Goal: Information Seeking & Learning: Check status

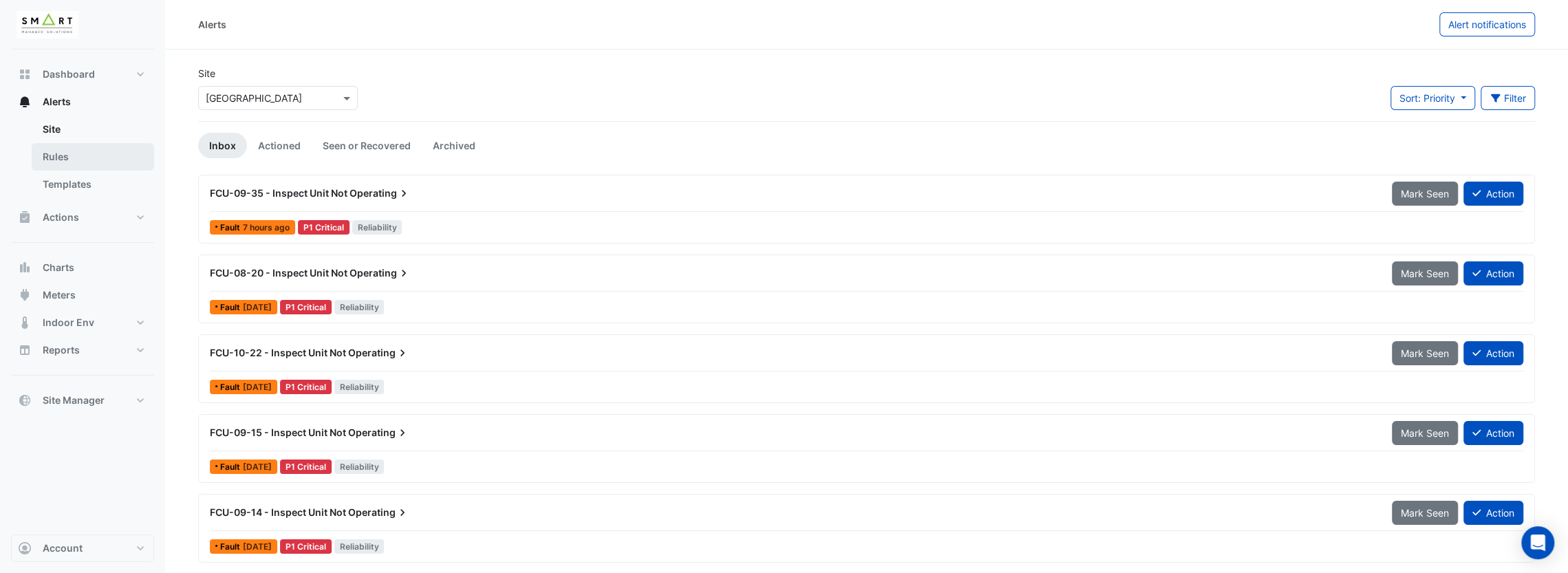
click at [84, 147] on link "Rules" at bounding box center [93, 157] width 123 height 28
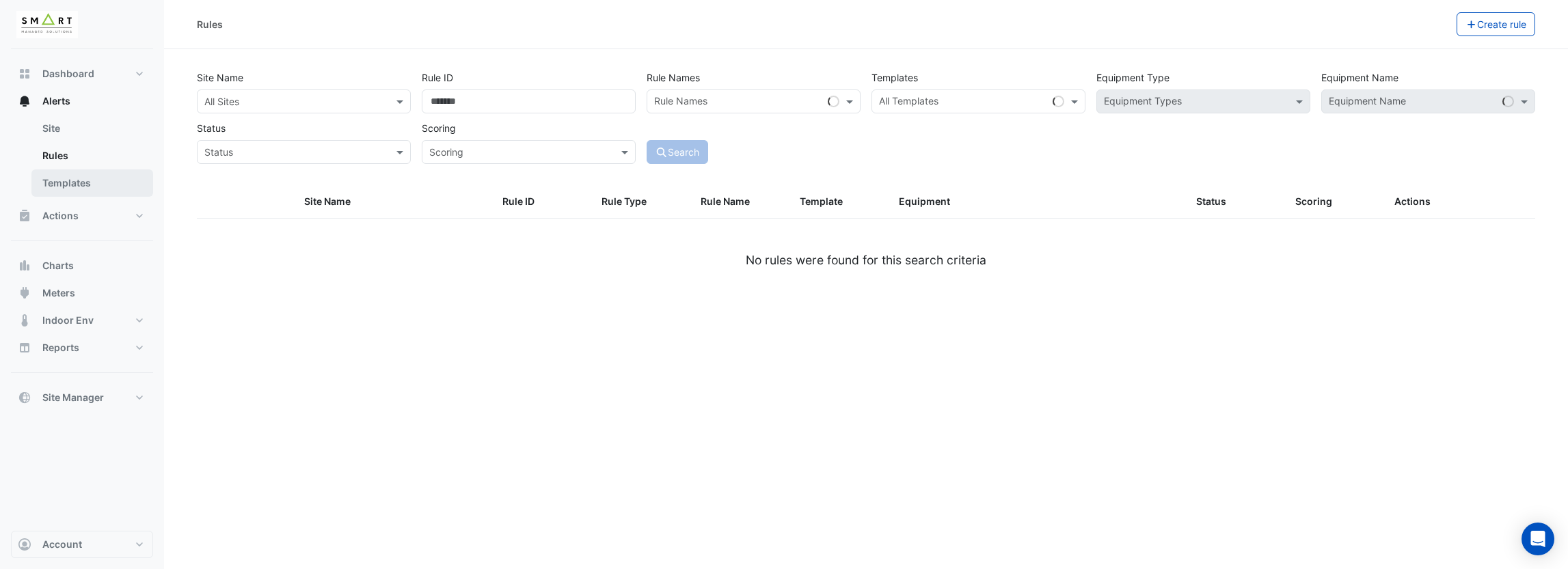
click at [118, 186] on link "Templates" at bounding box center [93, 183] width 122 height 28
select select
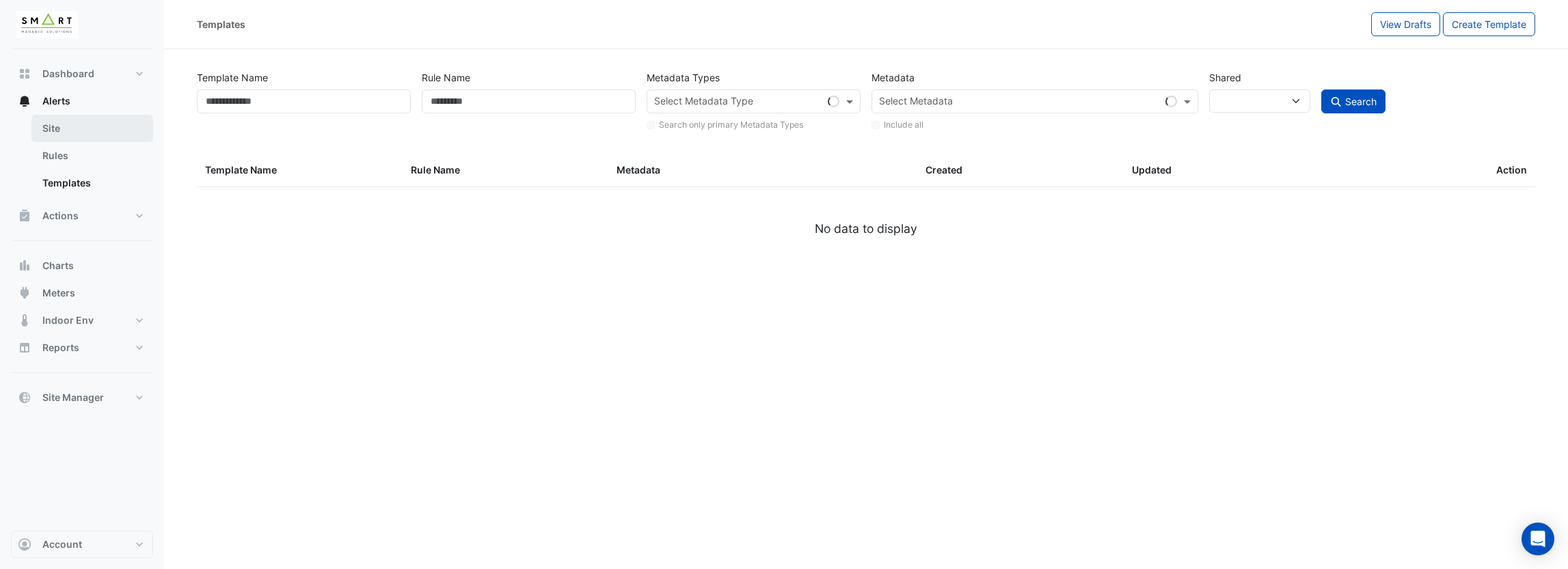
click at [89, 121] on link "Site" at bounding box center [93, 128] width 122 height 28
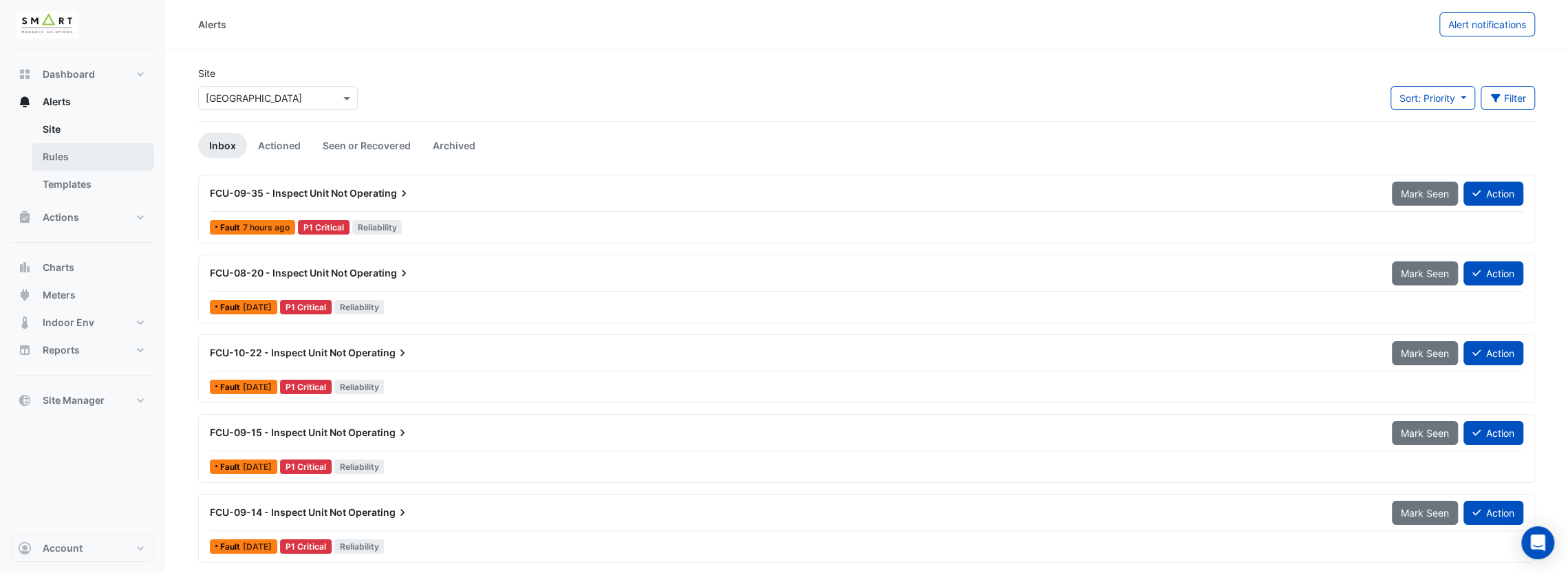
click at [114, 155] on link "Rules" at bounding box center [93, 157] width 123 height 28
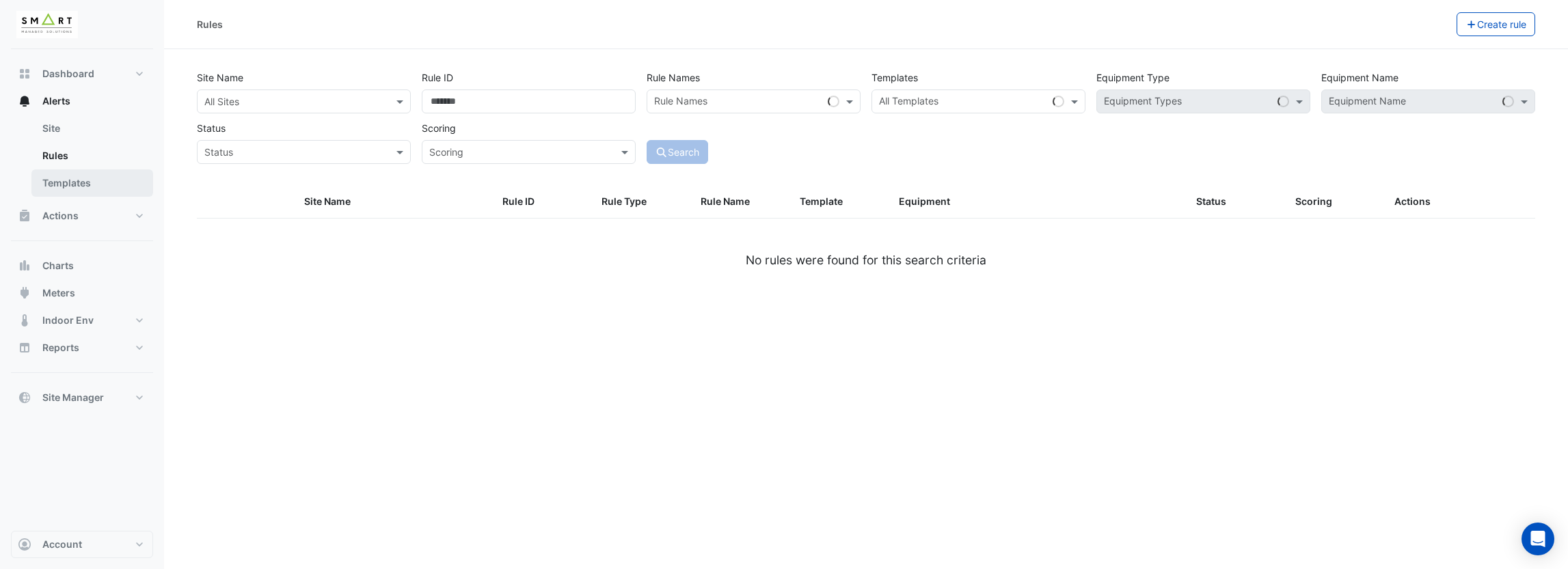
click at [119, 178] on link "Templates" at bounding box center [93, 183] width 122 height 28
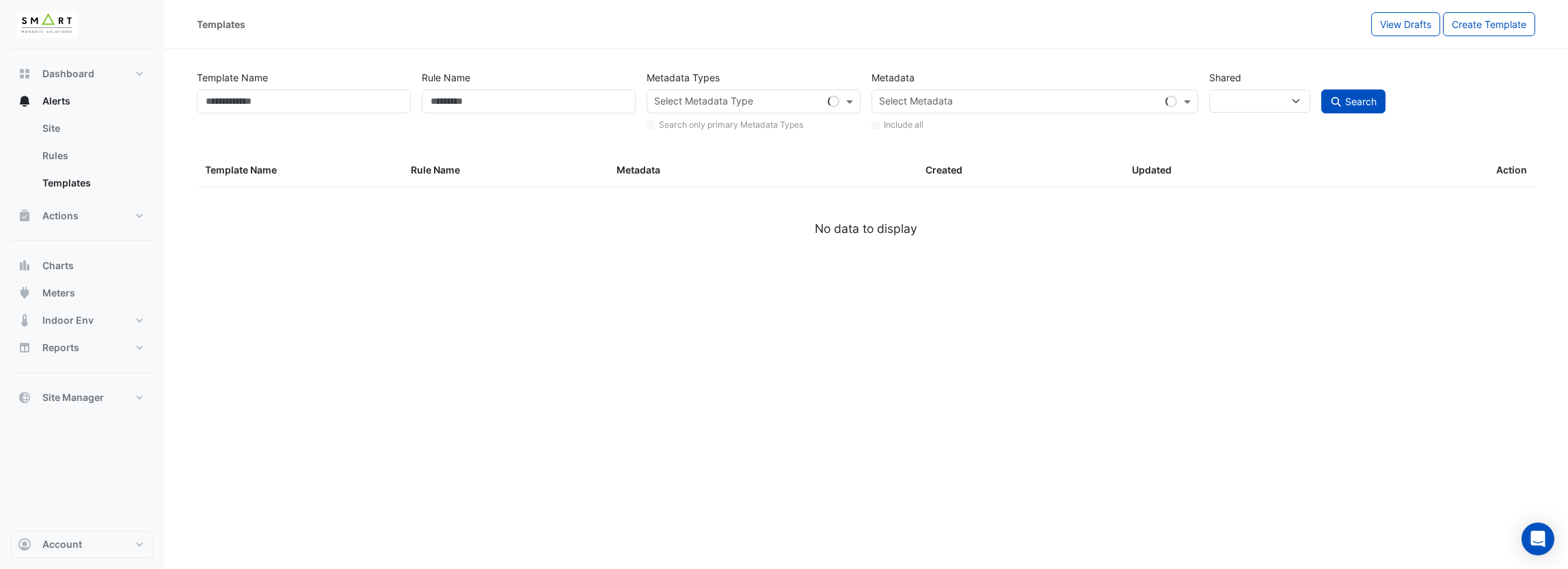
select select
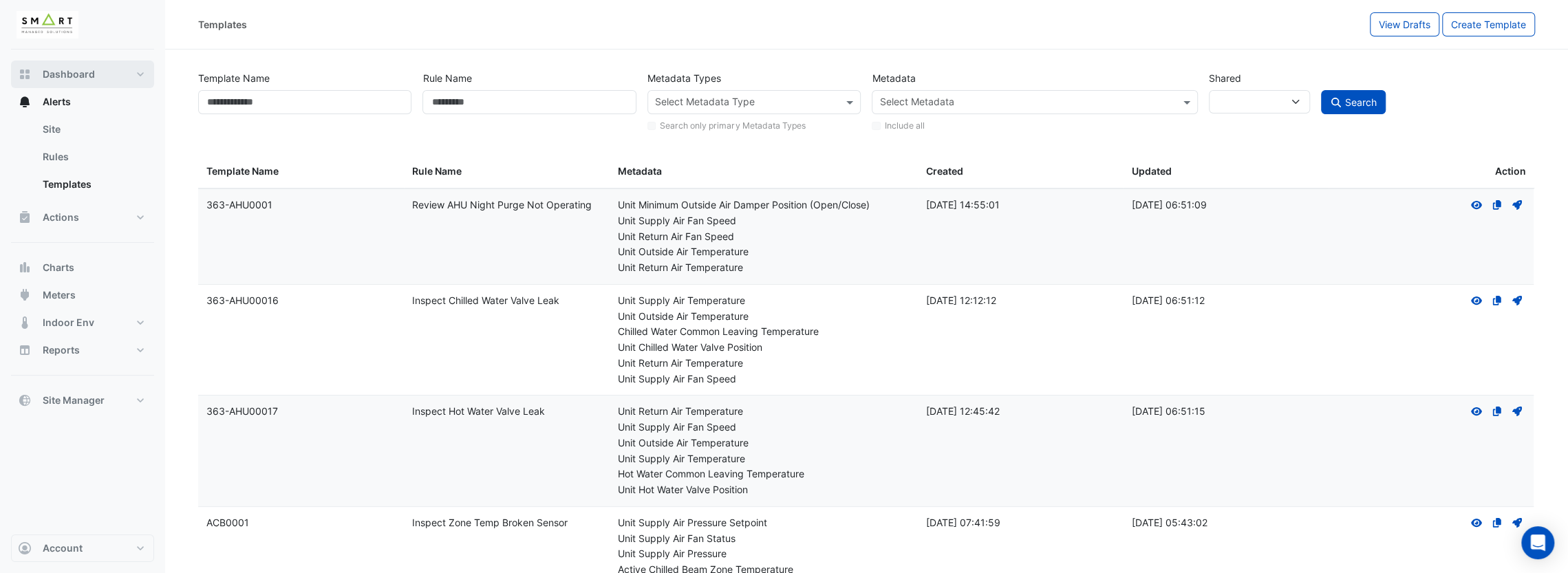
click at [139, 71] on button "Dashboard" at bounding box center [83, 74] width 143 height 28
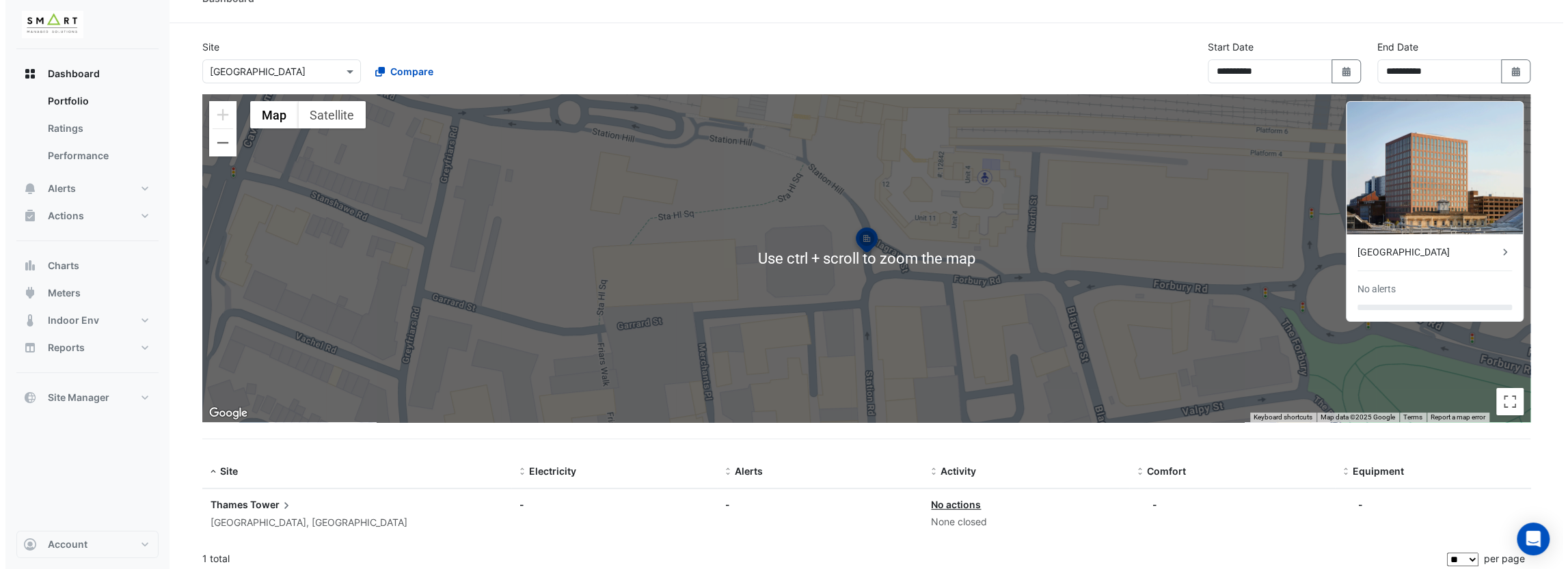
scroll to position [32, 0]
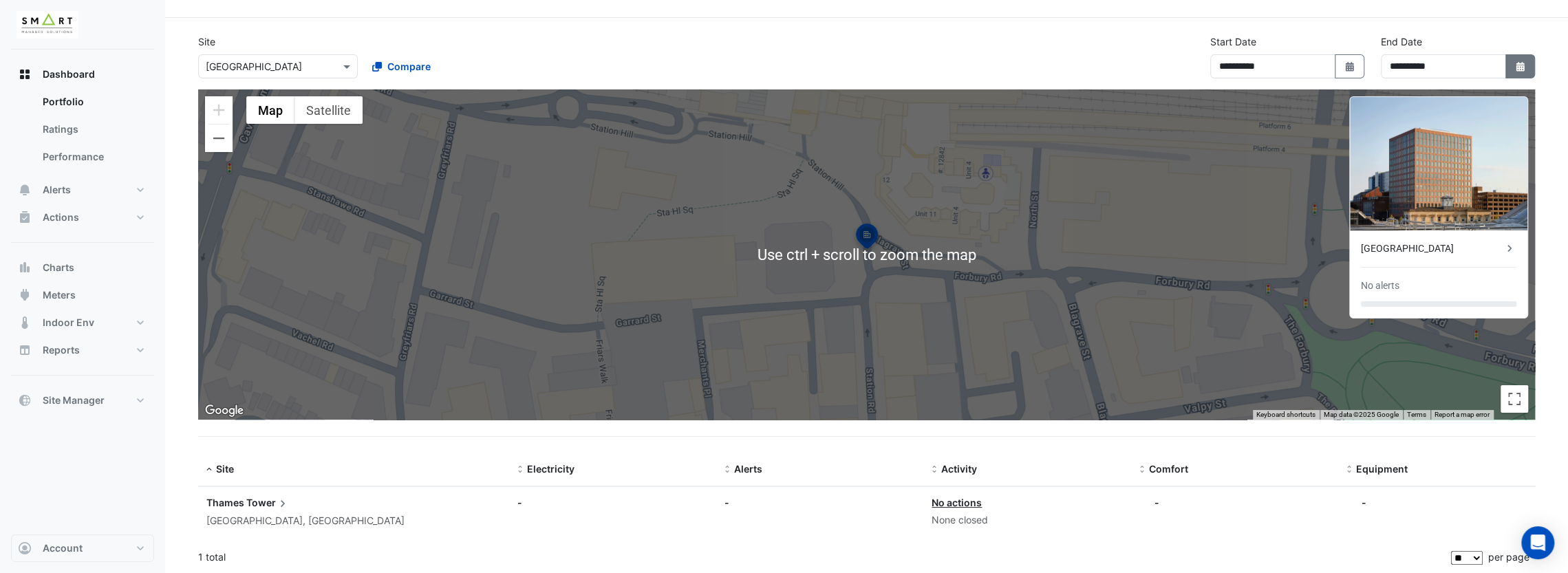
click at [1527, 65] on button "Select Date" at bounding box center [1520, 66] width 30 height 24
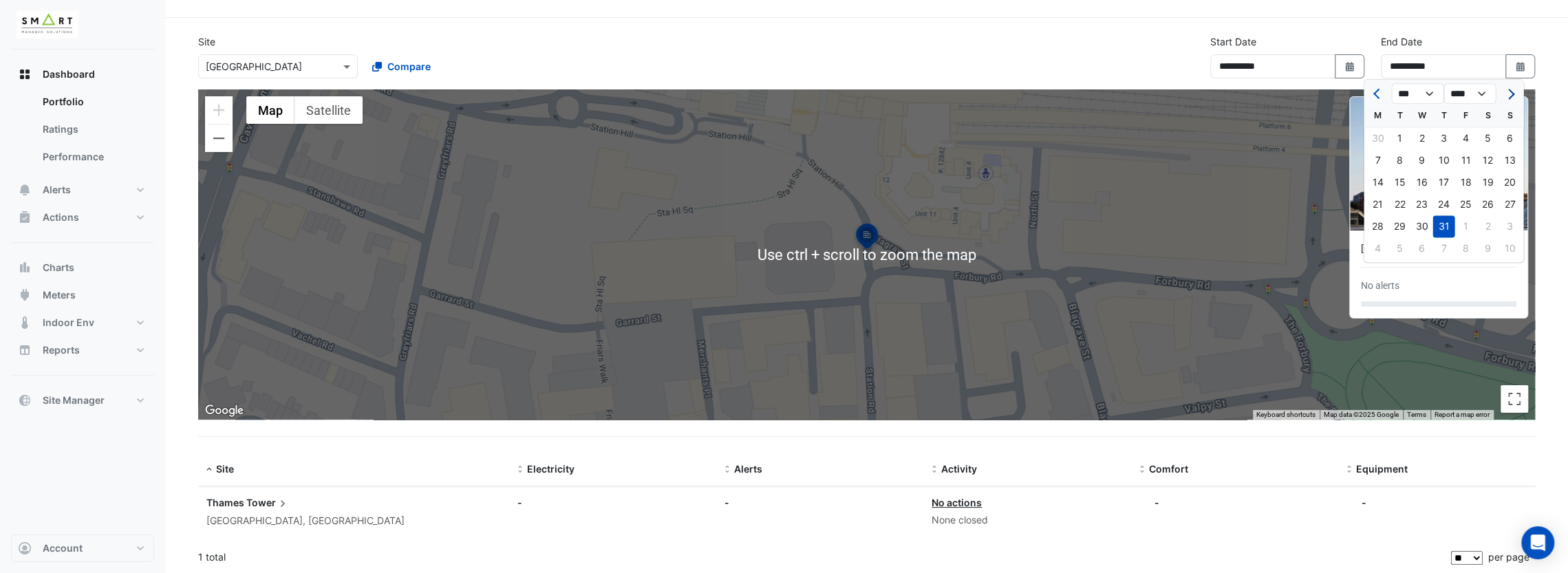
click at [1507, 96] on button "Next month" at bounding box center [1509, 94] width 17 height 22
select select "*"
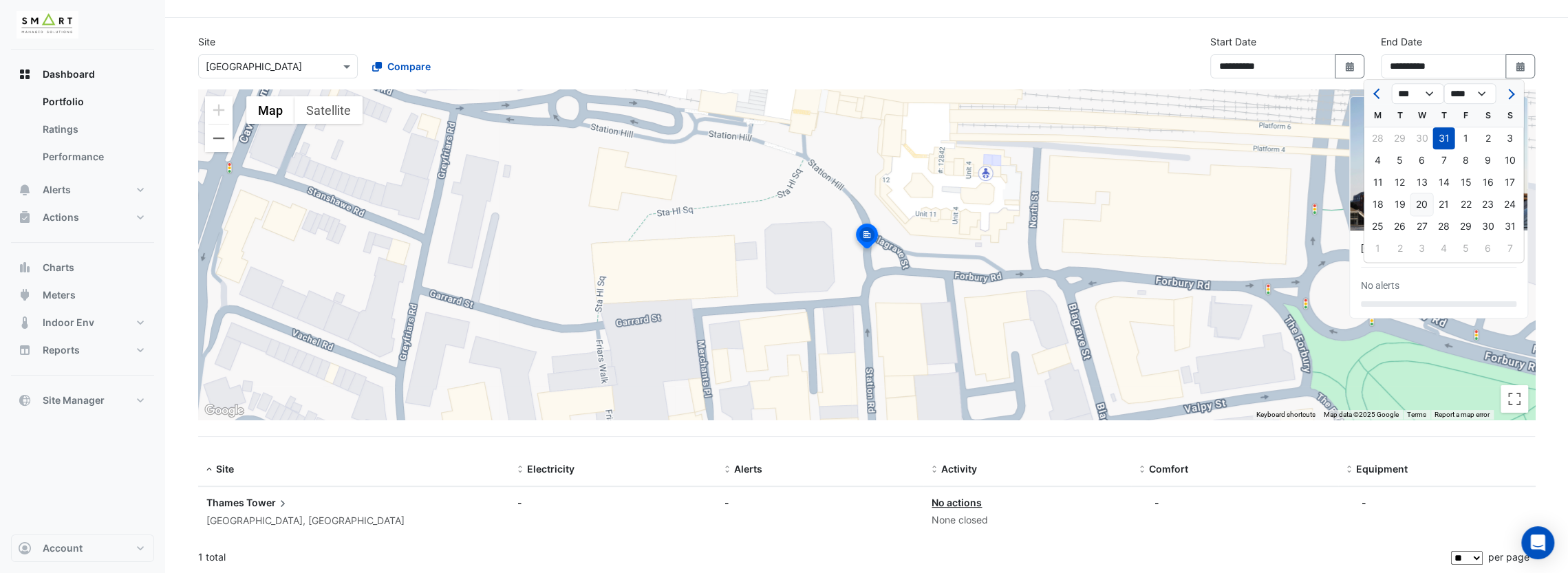
click at [1429, 202] on div "20" at bounding box center [1421, 205] width 22 height 22
type input "**********"
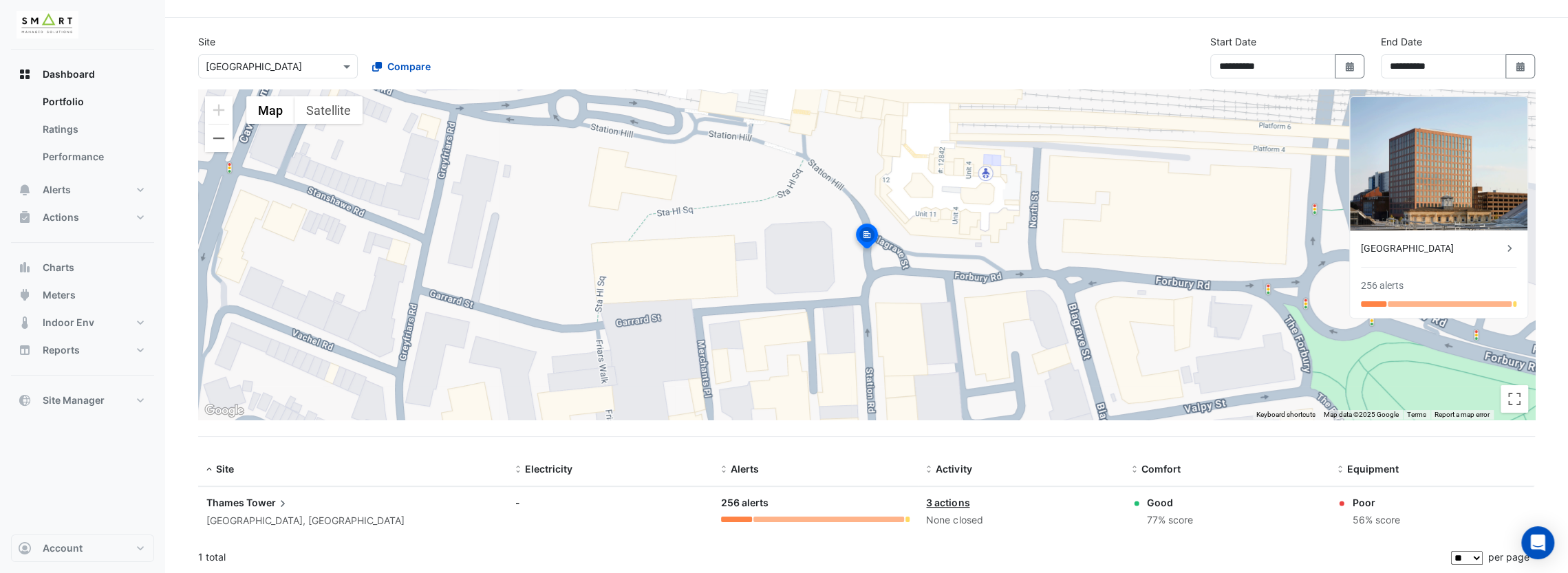
click at [280, 502] on icon at bounding box center [282, 503] width 14 height 14
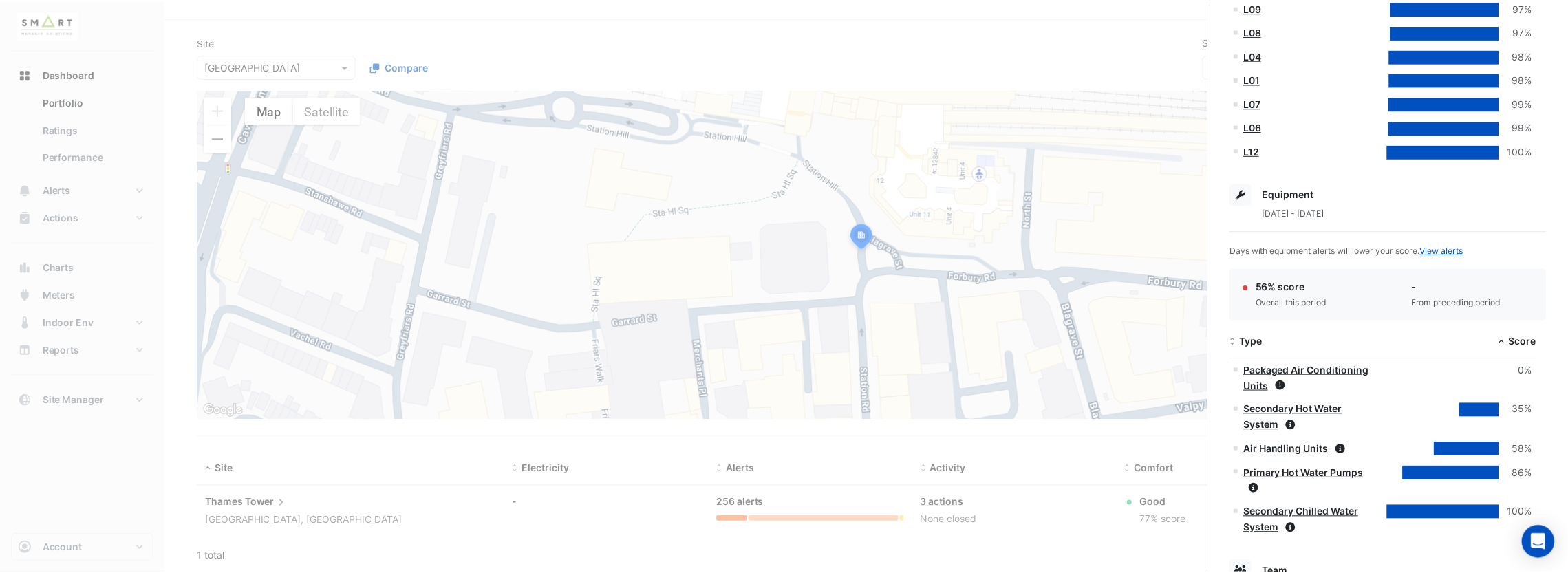
scroll to position [734, 0]
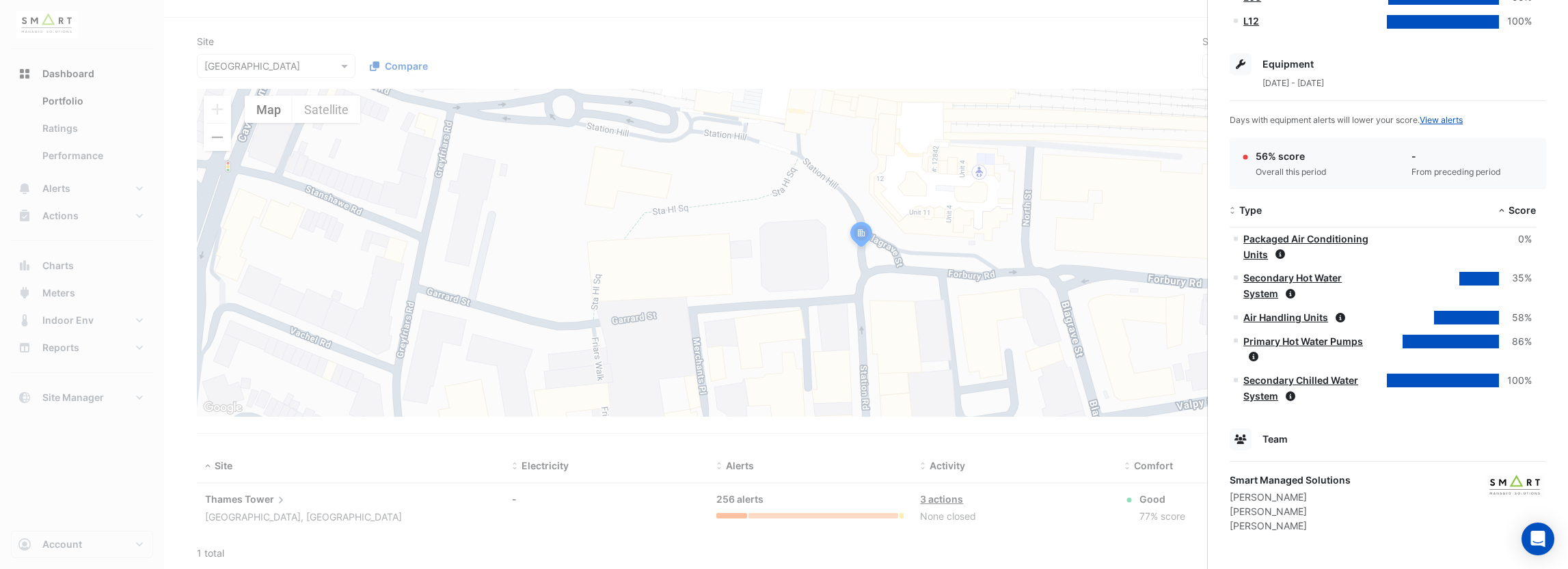
click at [1060, 383] on ngb-offcanvas-backdrop at bounding box center [784, 284] width 1568 height 569
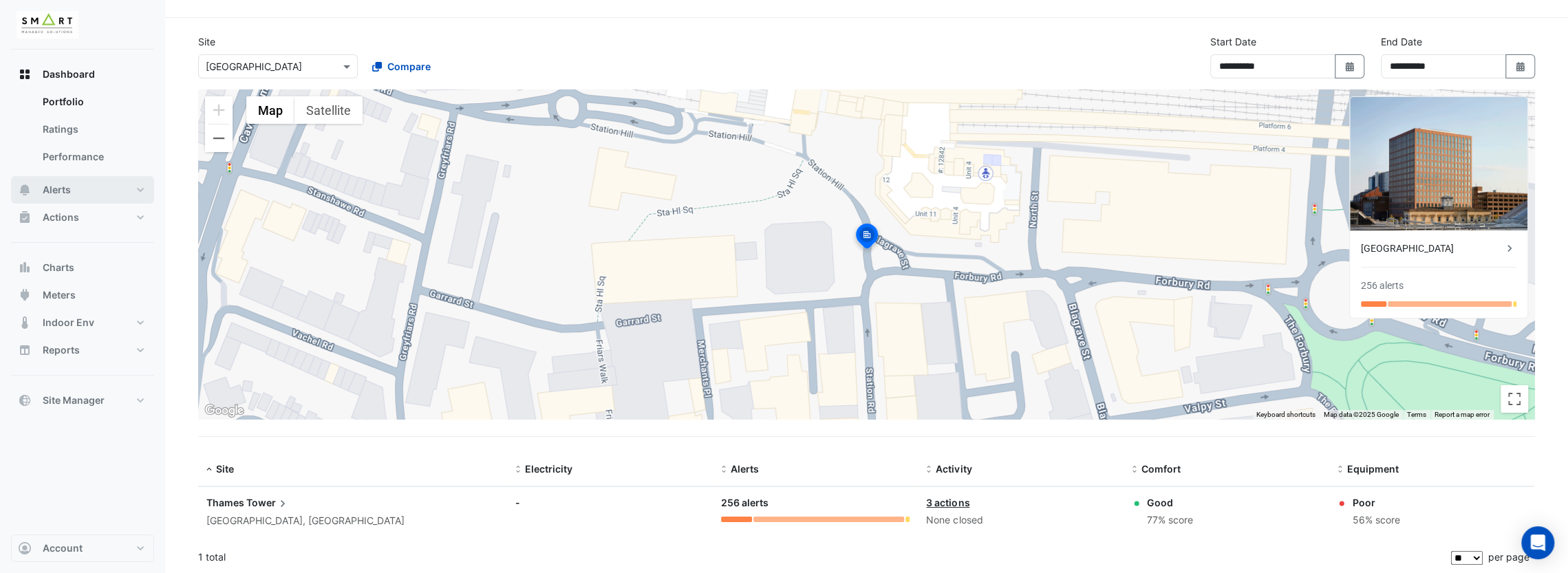
click at [135, 187] on button "Alerts" at bounding box center [83, 190] width 143 height 28
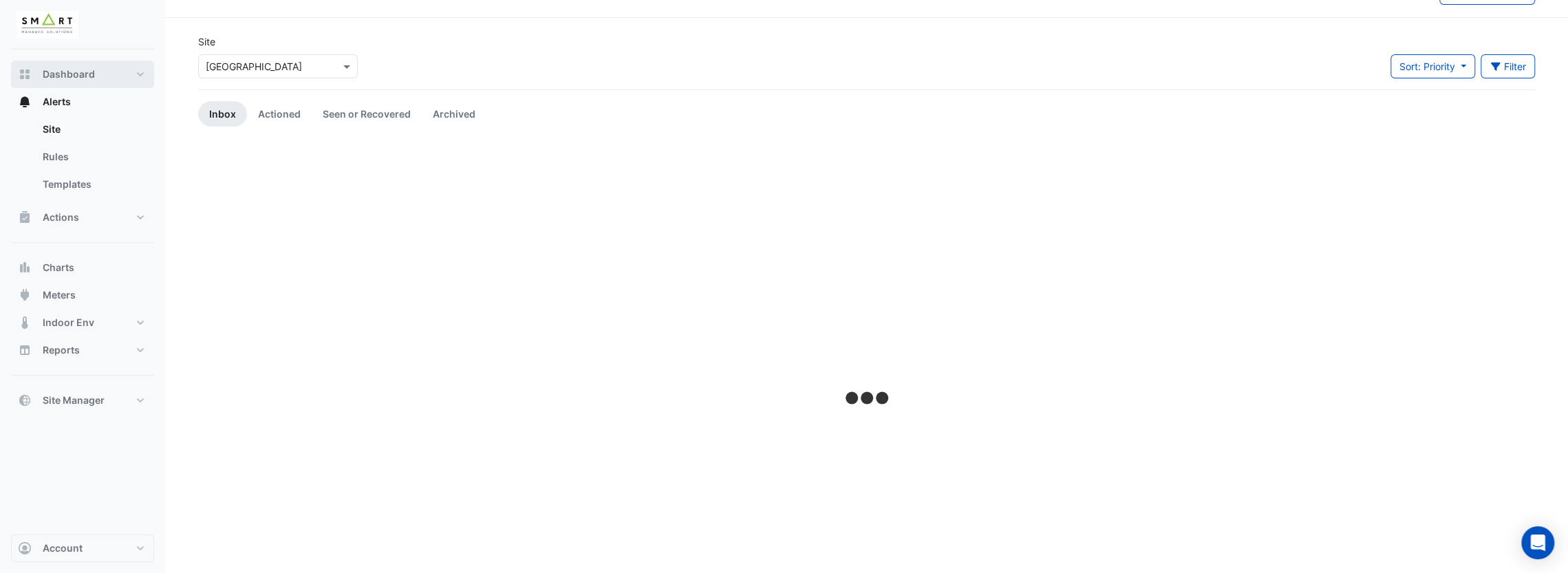
click at [135, 72] on button "Dashboard" at bounding box center [83, 74] width 143 height 28
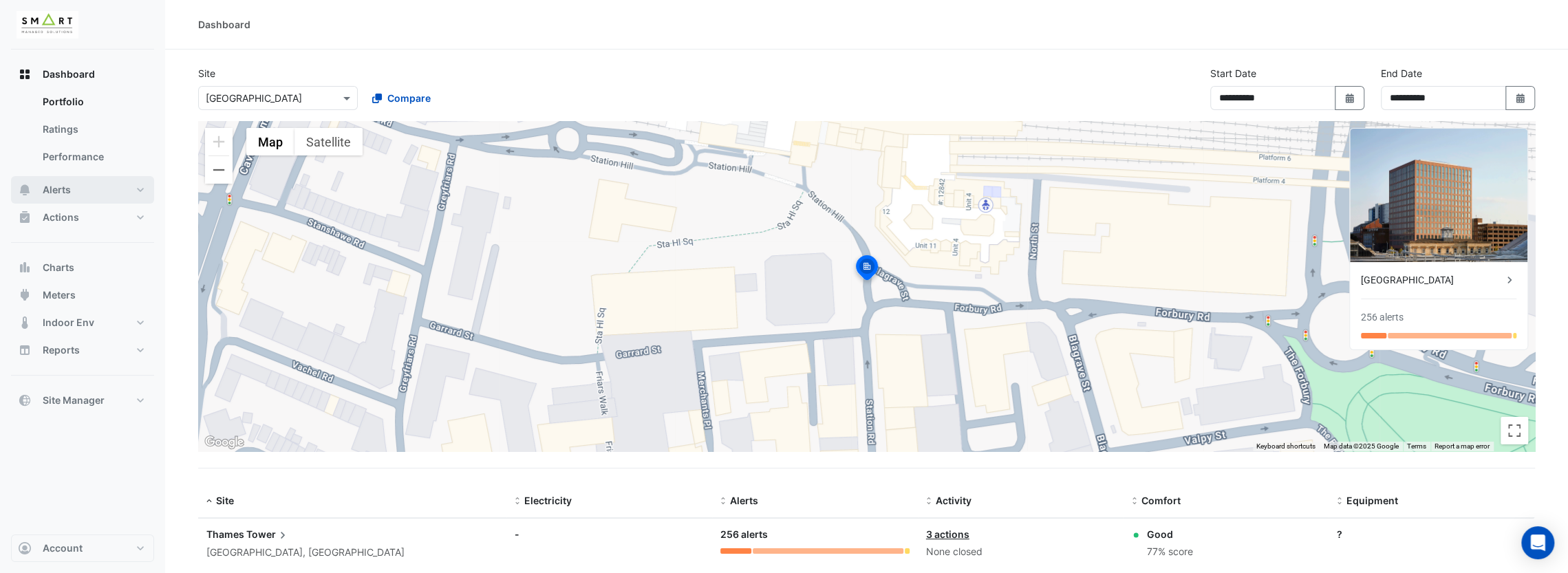
click at [141, 190] on button "Alerts" at bounding box center [83, 190] width 143 height 28
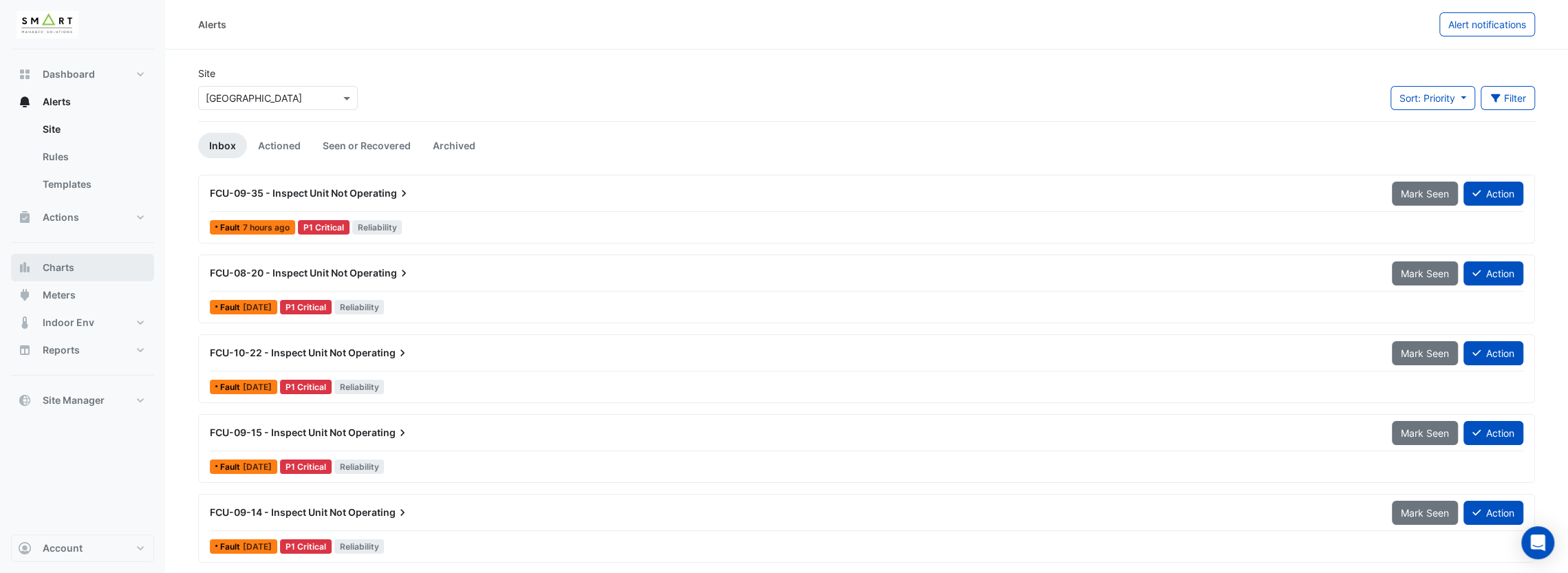
click at [120, 268] on button "Charts" at bounding box center [83, 268] width 143 height 28
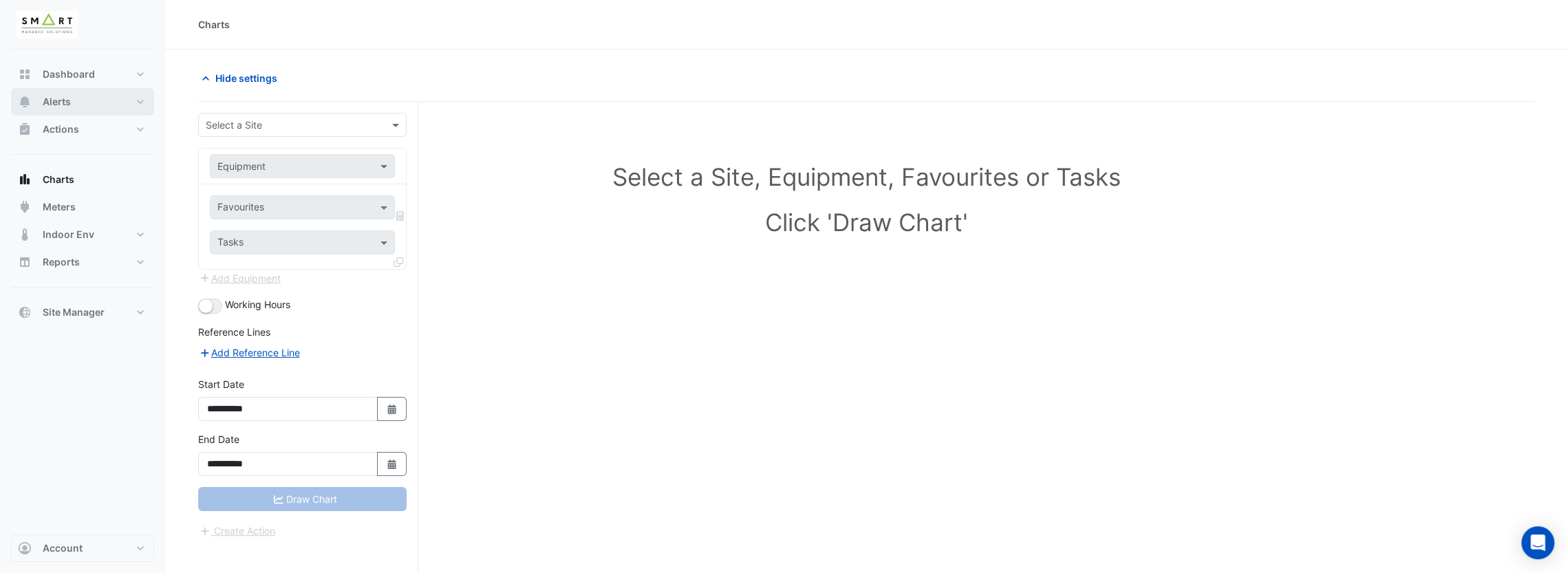
click at [140, 94] on button "Alerts" at bounding box center [83, 102] width 143 height 28
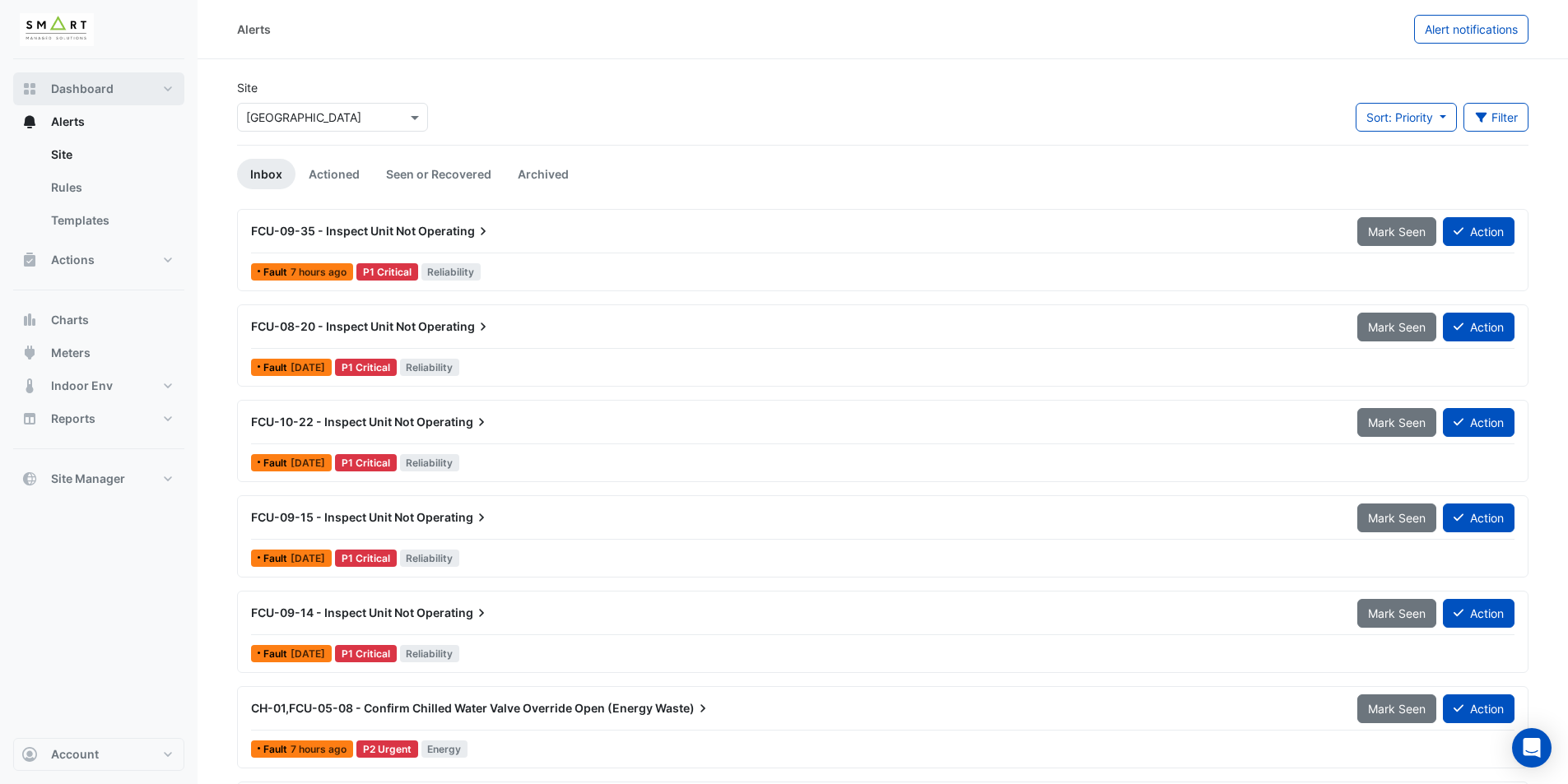
click at [114, 98] on button "Dashboard" at bounding box center [99, 89] width 172 height 33
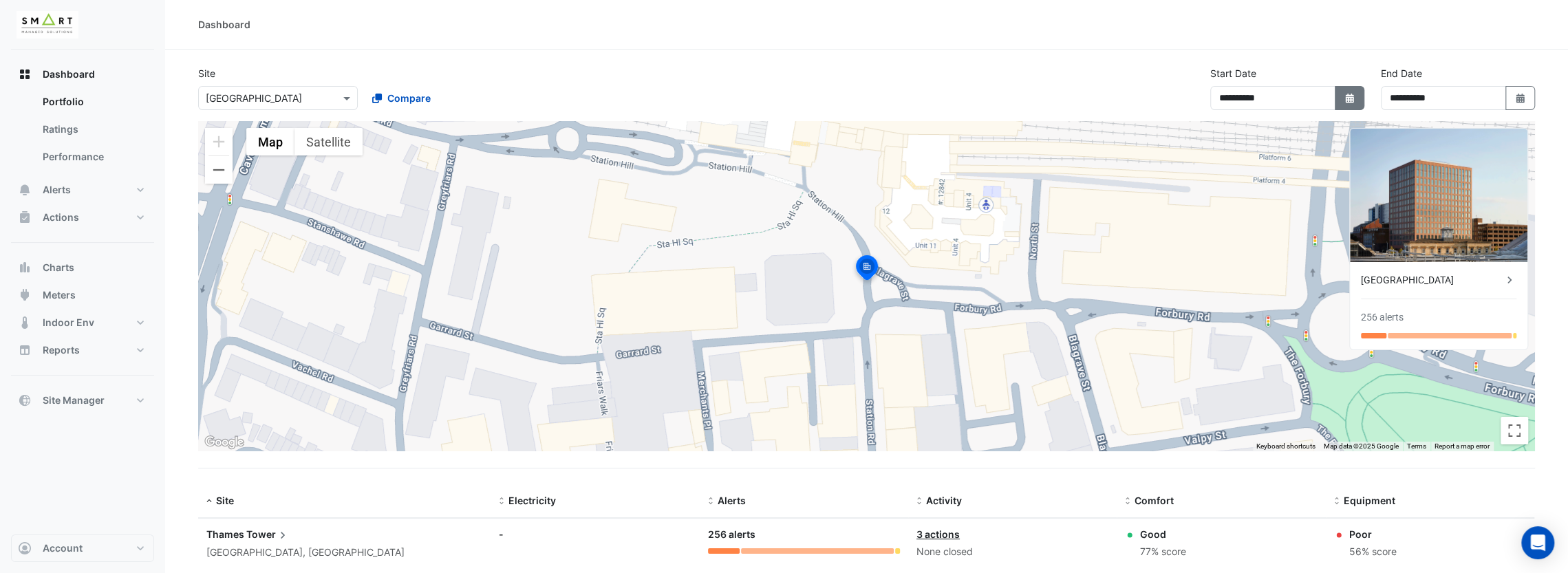
click at [1353, 103] on fa-icon "Select Date" at bounding box center [1350, 98] width 13 height 12
select select "*"
select select "****"
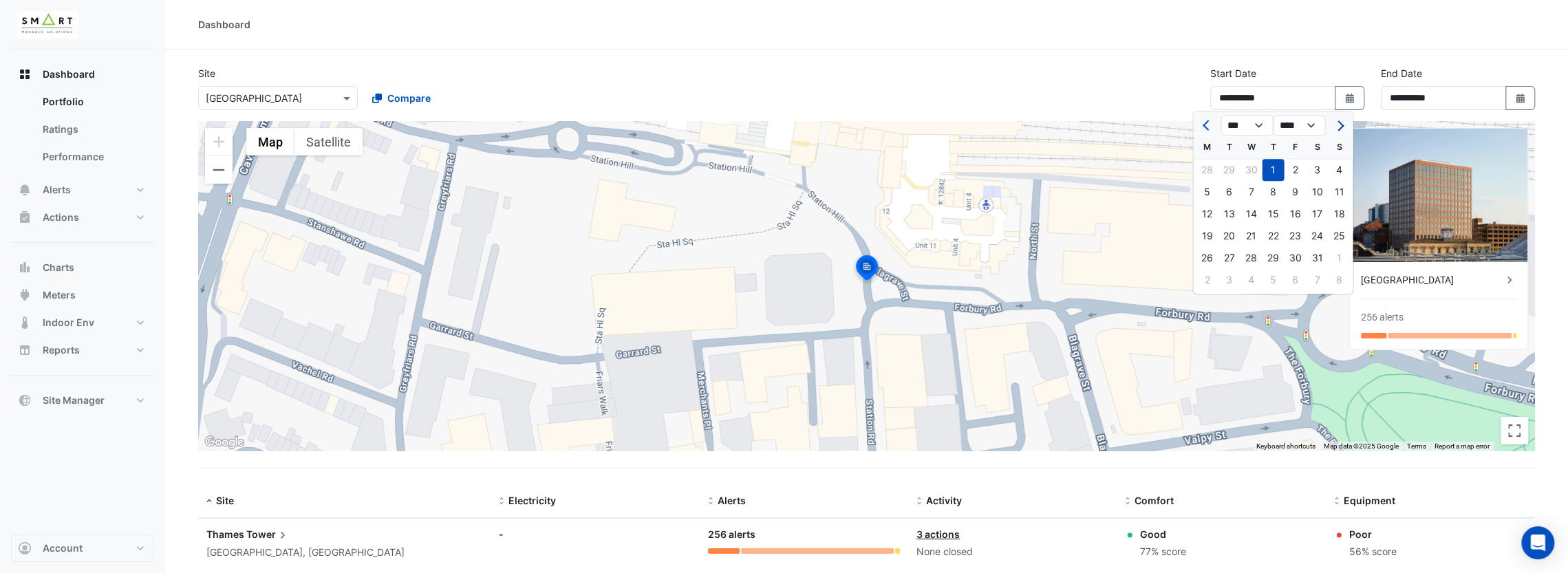
click at [1342, 124] on span "Next month" at bounding box center [1339, 125] width 10 height 10
click at [1343, 120] on button "Next month" at bounding box center [1339, 125] width 17 height 22
select select "*"
click at [1245, 198] on div "6" at bounding box center [1251, 192] width 22 height 22
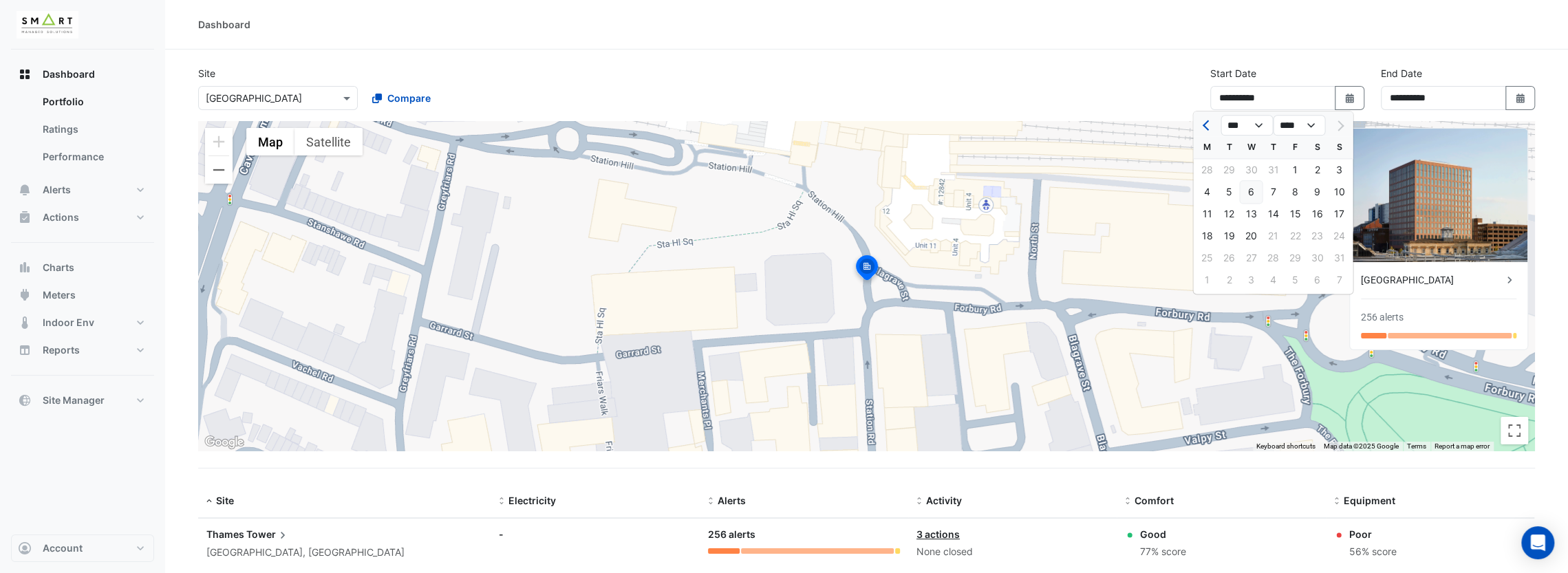
type input "**********"
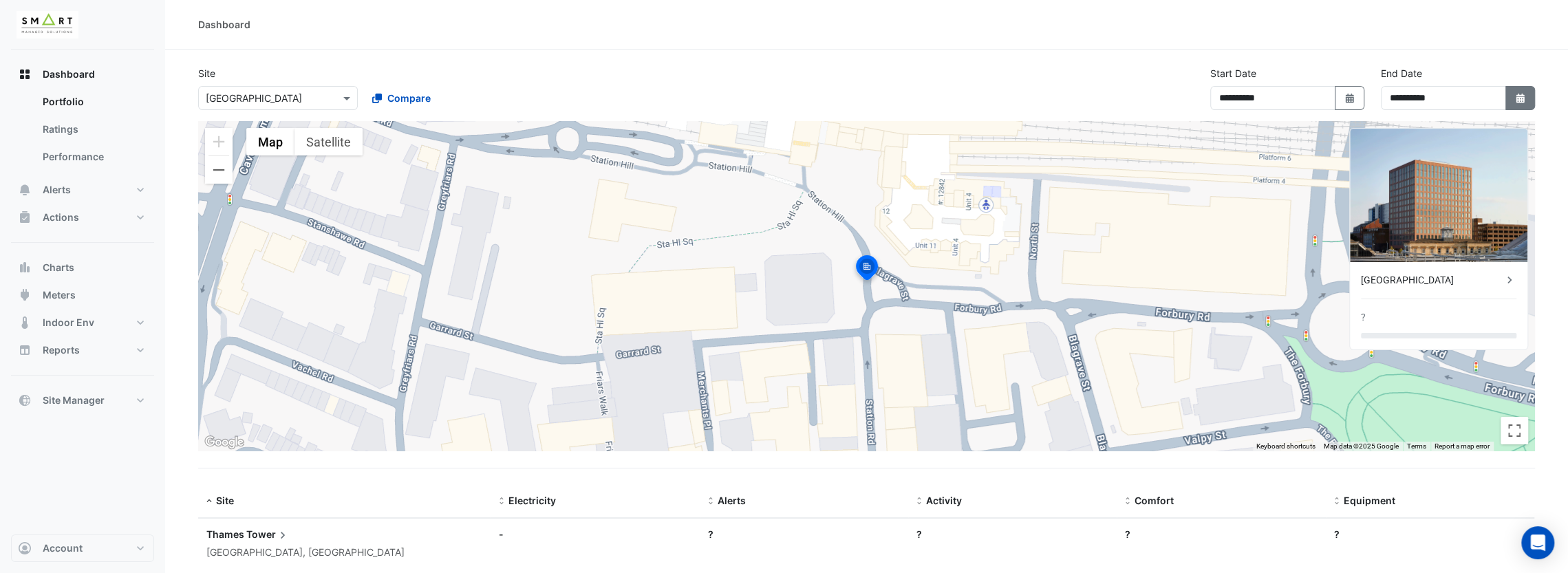
click at [1517, 97] on icon "button" at bounding box center [1519, 98] width 8 height 10
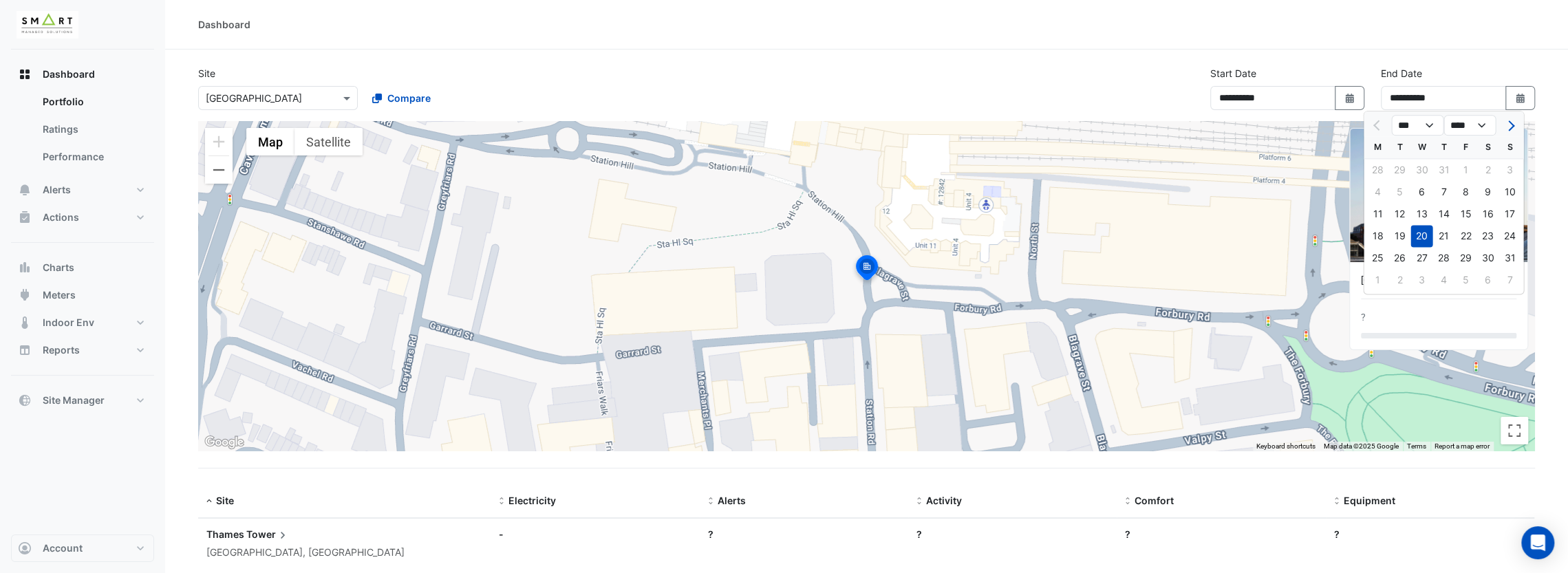
click at [1503, 58] on section "**********" at bounding box center [866, 328] width 1403 height 557
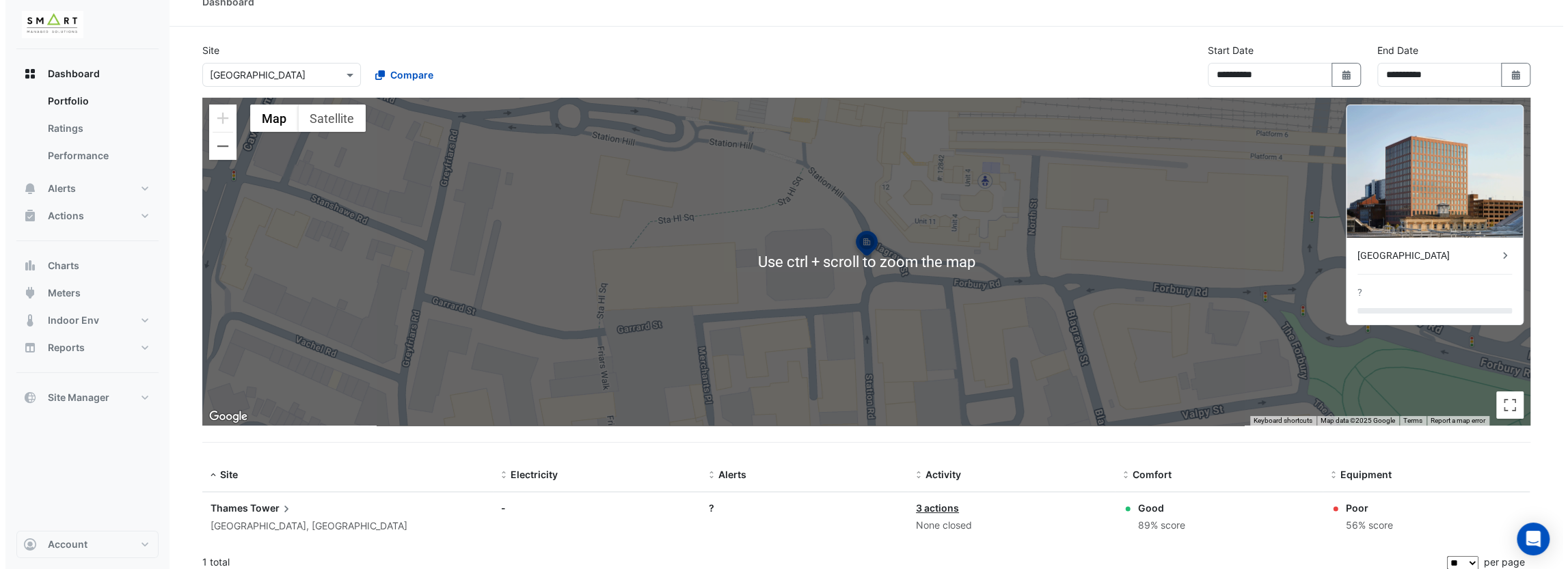
scroll to position [32, 0]
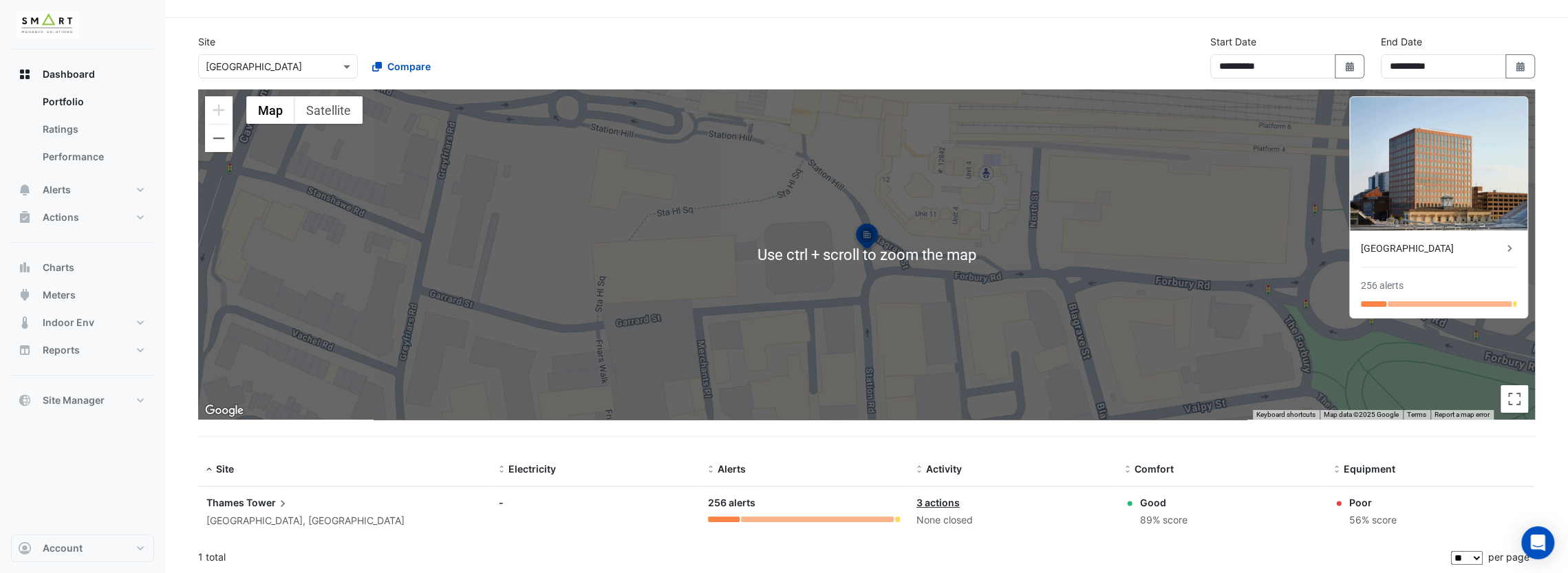
click at [269, 507] on span "Tower" at bounding box center [268, 503] width 43 height 15
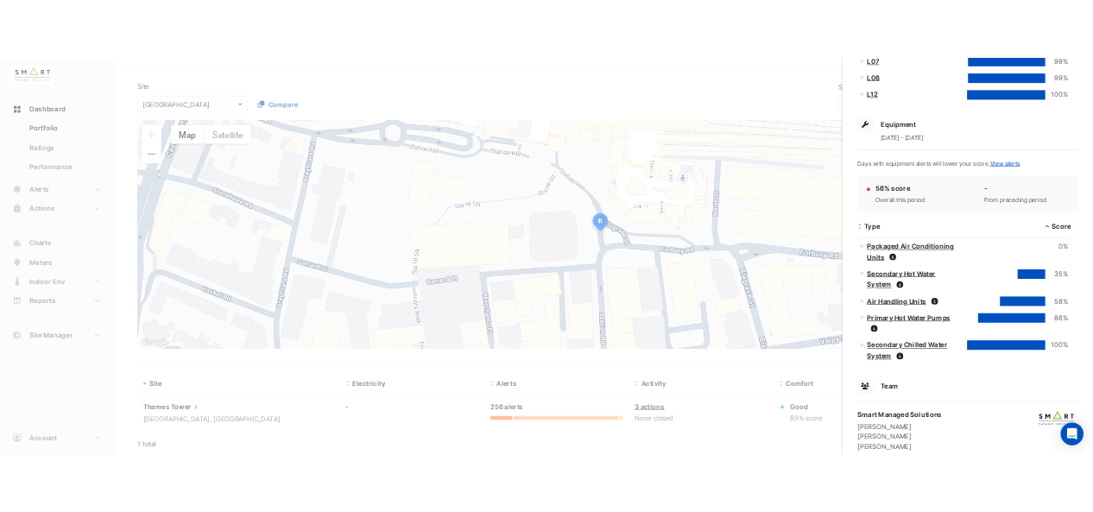
scroll to position [921, 0]
